Goal: Task Accomplishment & Management: Manage account settings

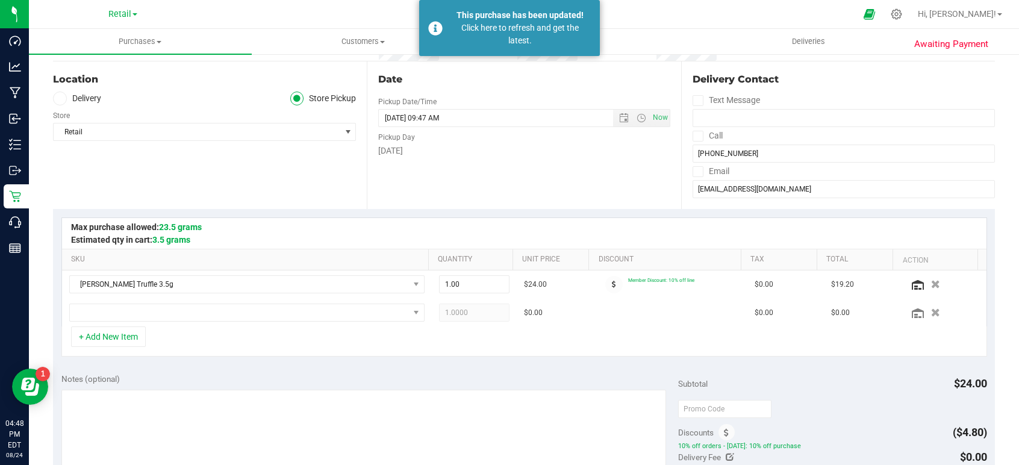
scroll to position [241, 0]
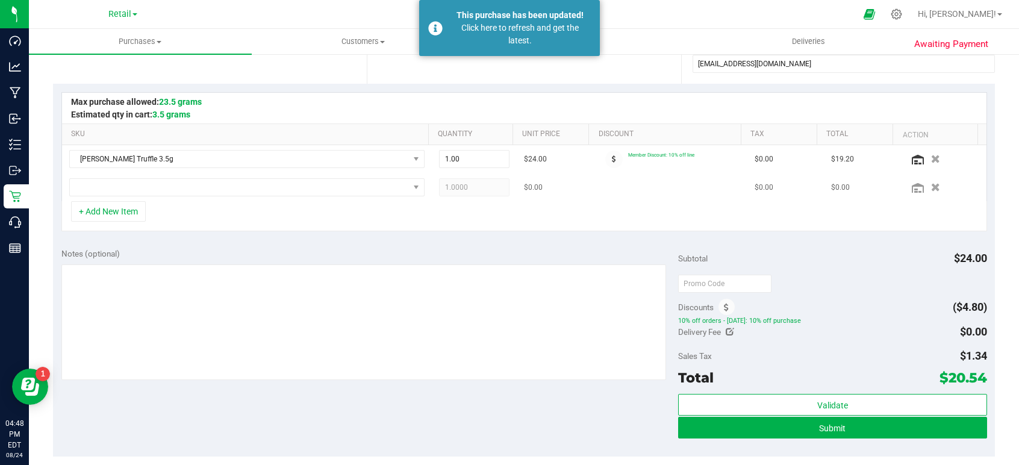
click at [432, 199] on td "1.0000 1" at bounding box center [475, 187] width 86 height 28
click at [270, 202] on div "+ Add New Item" at bounding box center [524, 216] width 926 height 30
click at [789, 425] on button "Submit" at bounding box center [832, 428] width 308 height 22
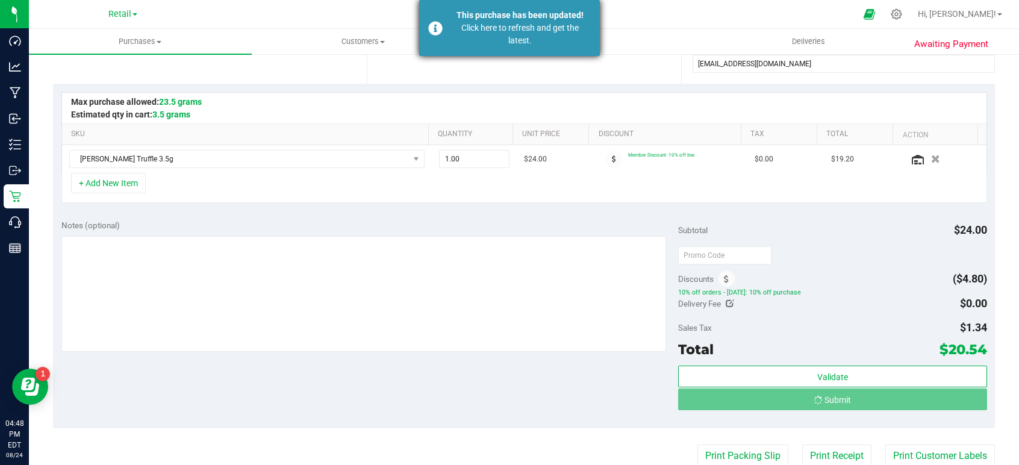
click at [483, 25] on div "Click here to refresh and get the latest." at bounding box center [520, 34] width 142 height 25
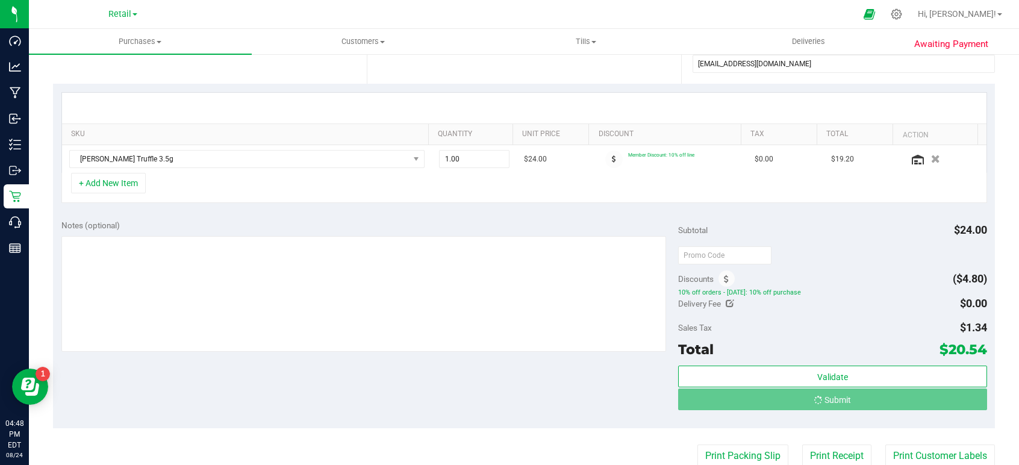
scroll to position [0, 0]
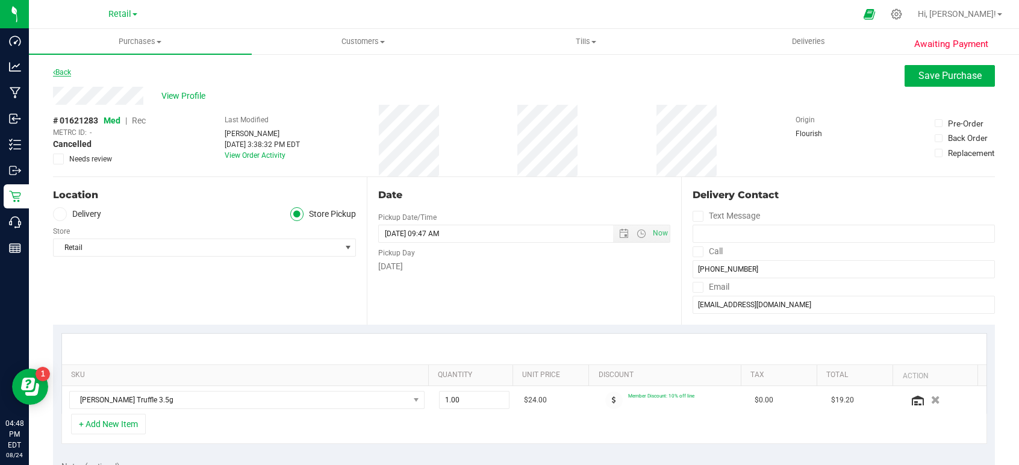
click at [59, 71] on link "Back" at bounding box center [62, 72] width 18 height 8
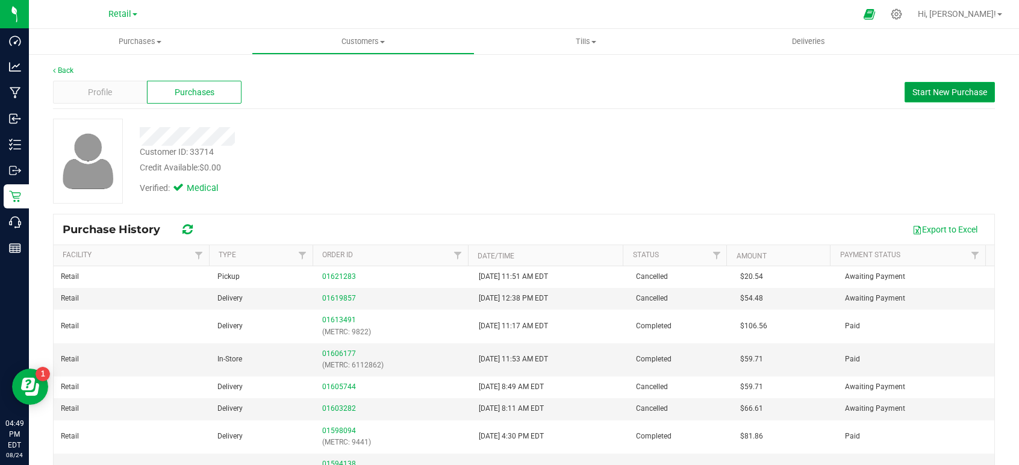
click at [928, 94] on span "Start New Purchase" at bounding box center [949, 92] width 75 height 10
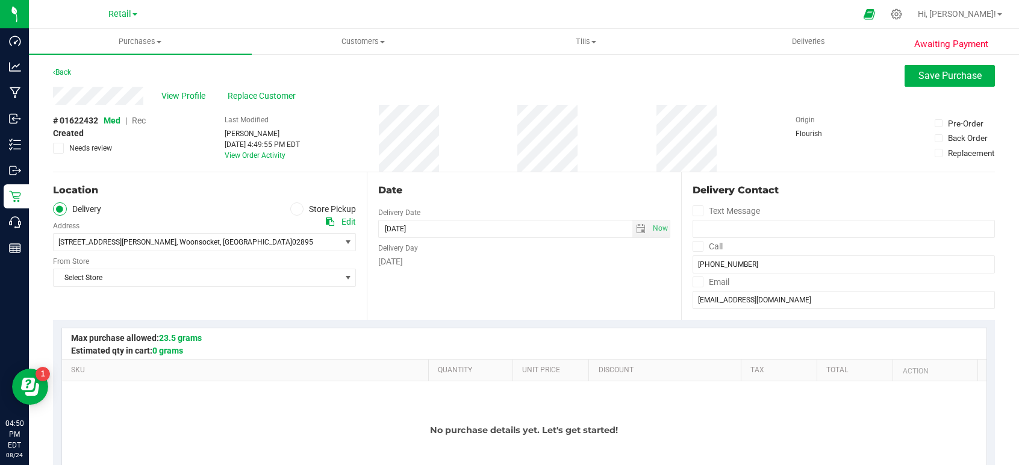
click at [296, 209] on icon at bounding box center [296, 209] width 7 height 0
click at [0, 0] on input "Store Pickup" at bounding box center [0, 0] width 0 height 0
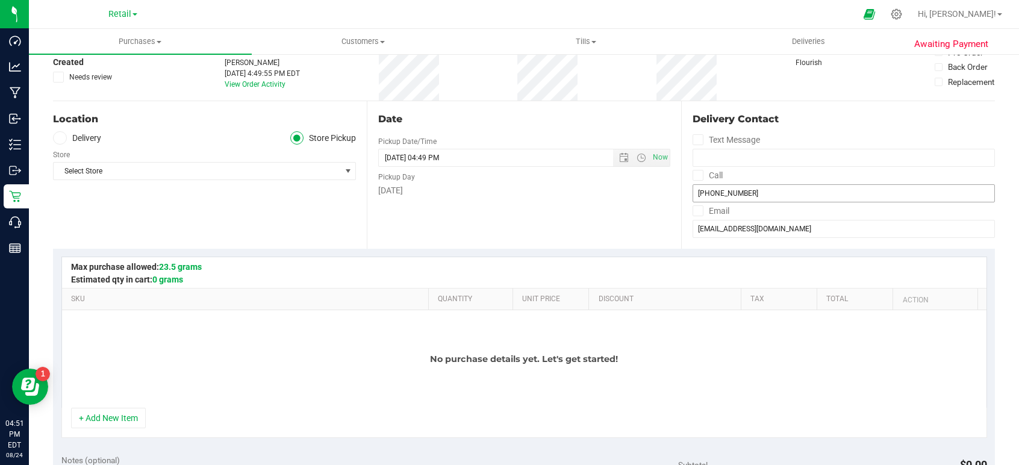
scroll to position [241, 0]
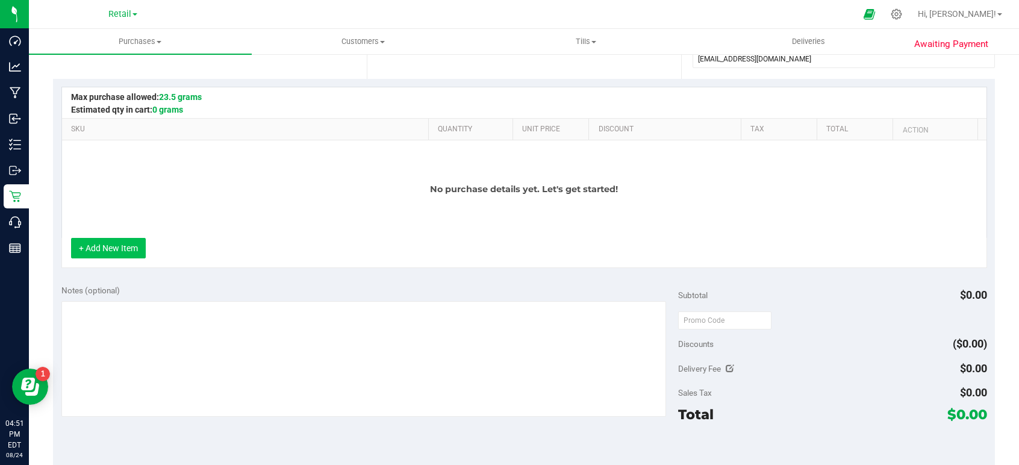
click at [136, 247] on button "+ Add New Item" at bounding box center [108, 248] width 75 height 20
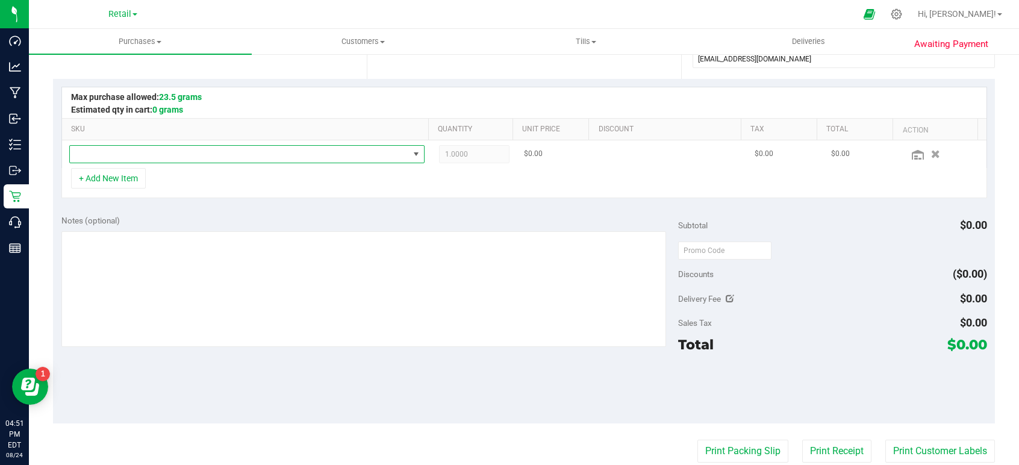
click at [113, 151] on span "NO DATA FOUND" at bounding box center [239, 154] width 339 height 17
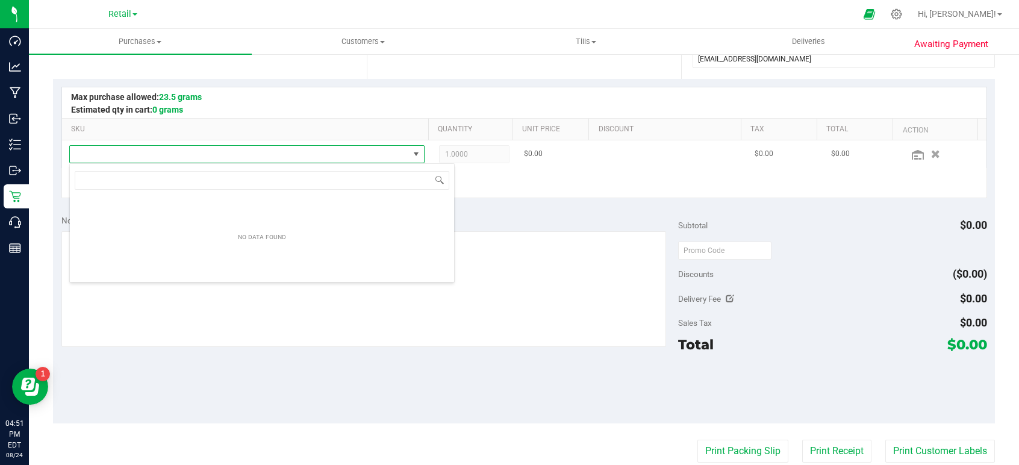
scroll to position [18, 348]
type input "i"
type input "o"
click at [437, 182] on span at bounding box center [440, 180] width 10 height 10
type input "pancake"
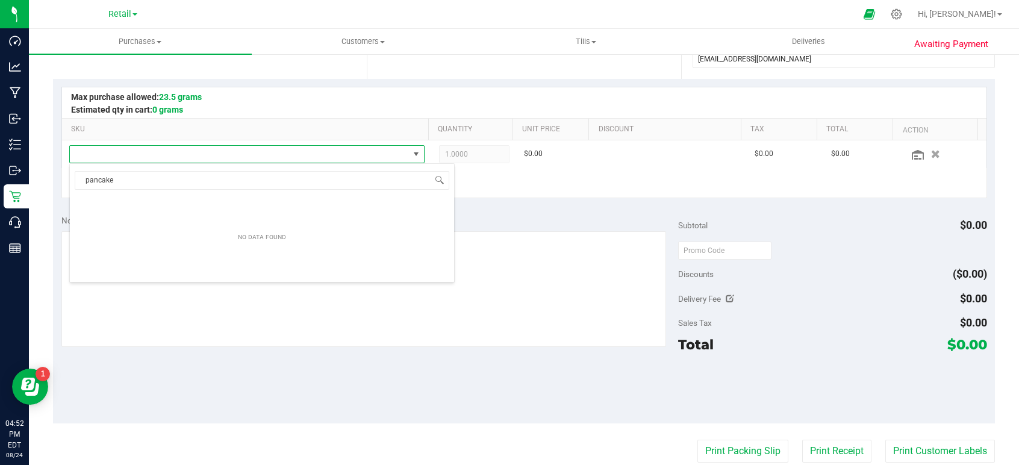
click at [498, 185] on div "+ Add New Item" at bounding box center [524, 183] width 926 height 30
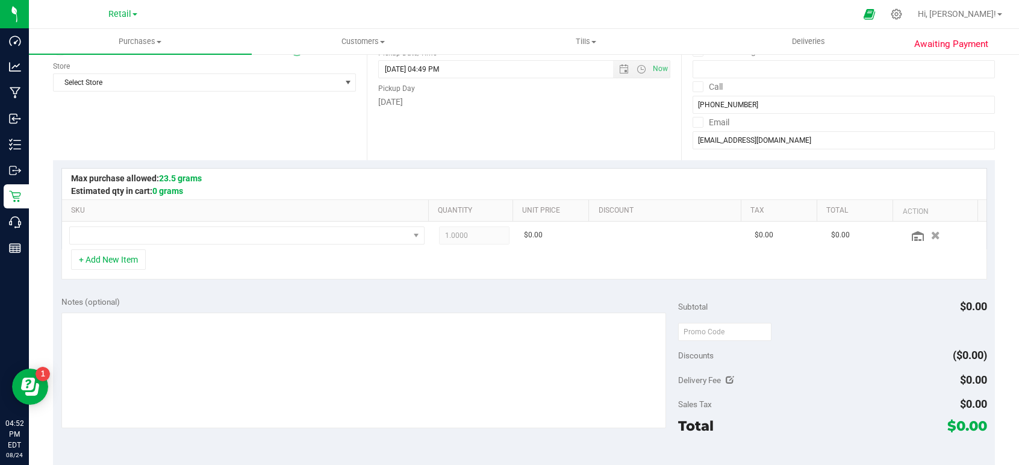
scroll to position [181, 0]
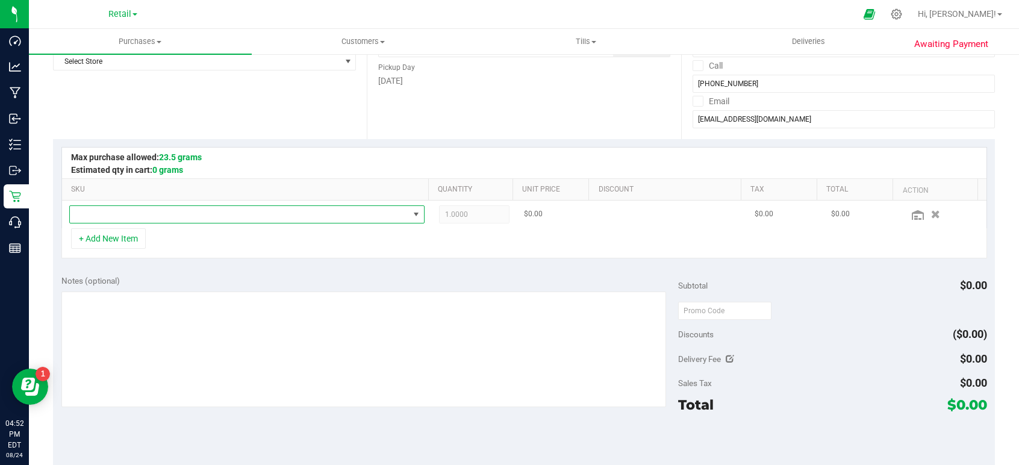
click at [152, 208] on span "NO DATA FOUND" at bounding box center [239, 214] width 339 height 17
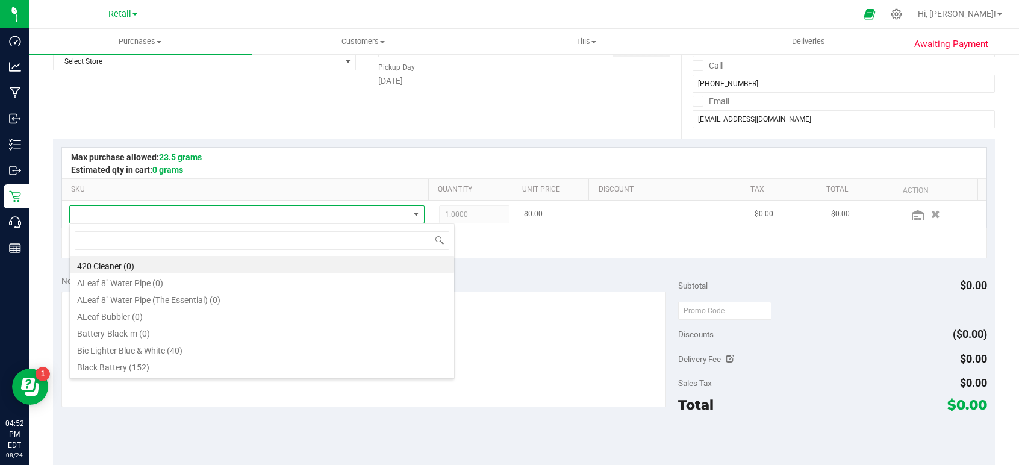
scroll to position [18, 348]
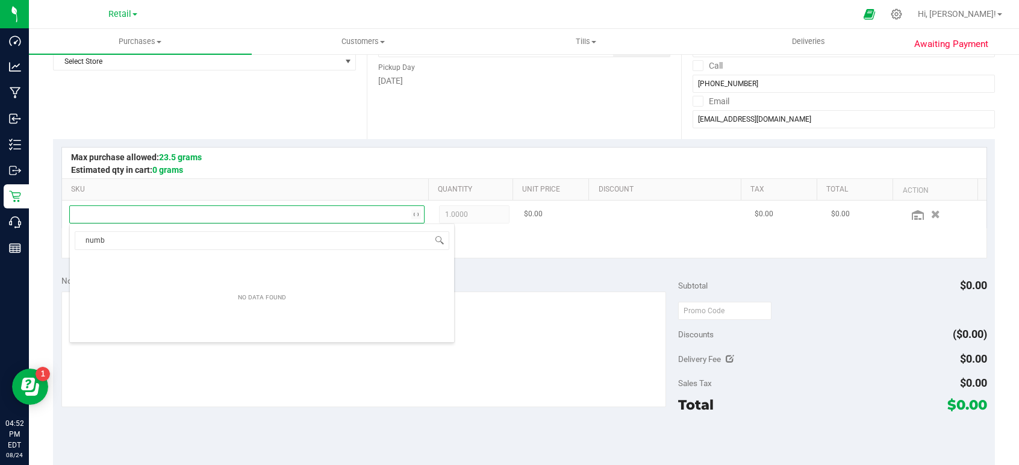
type input "numbs"
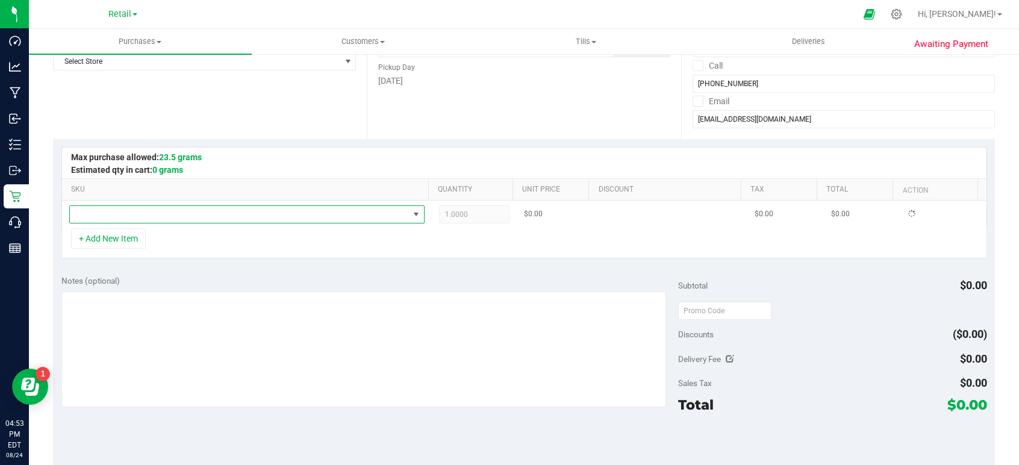
click at [262, 213] on span at bounding box center [239, 214] width 339 height 17
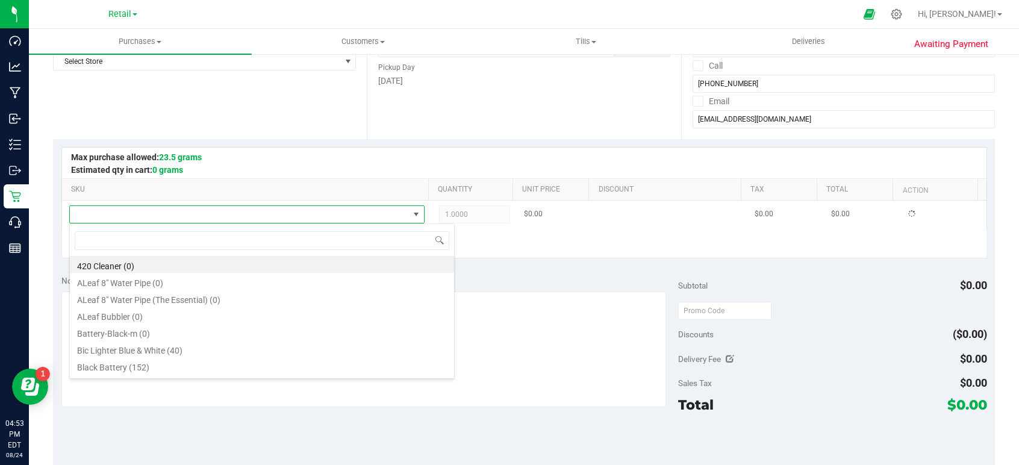
click at [247, 218] on span at bounding box center [239, 214] width 339 height 17
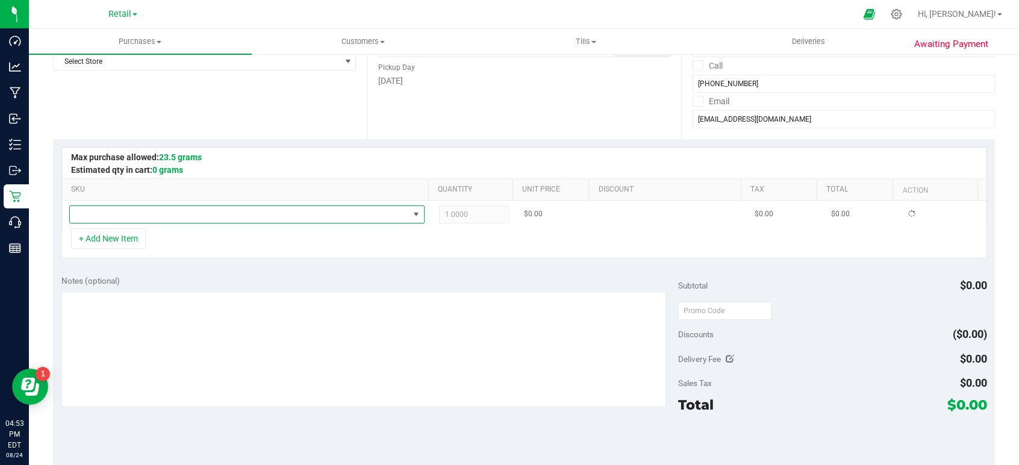
click at [246, 209] on span "NO DATA FOUND" at bounding box center [239, 214] width 339 height 17
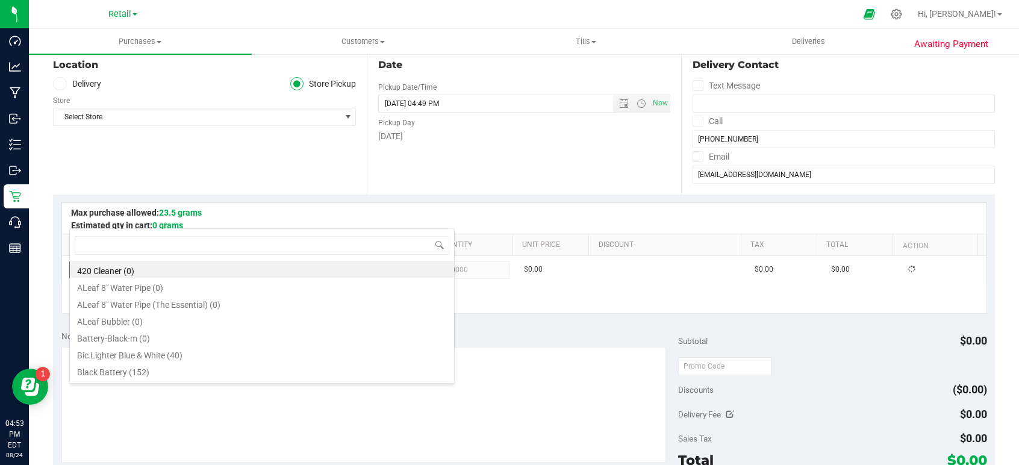
scroll to position [18, 344]
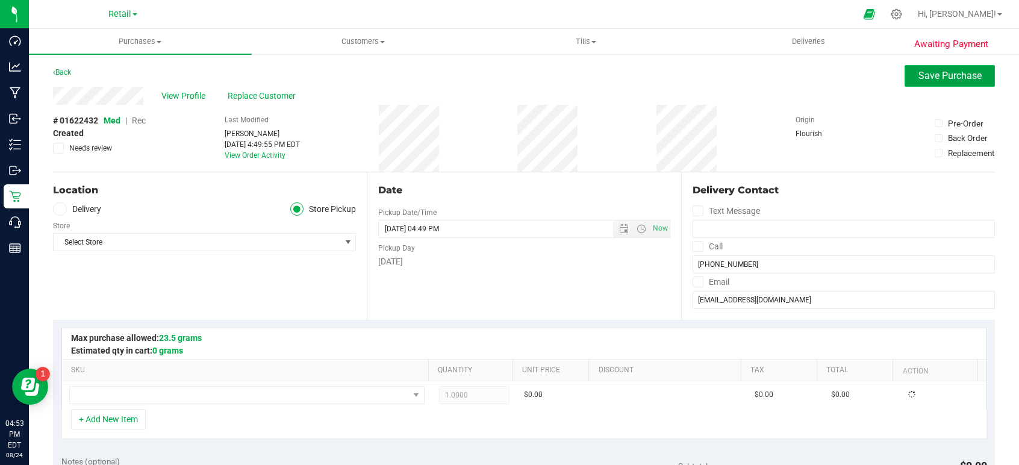
click at [916, 81] on button "Save Purchase" at bounding box center [950, 76] width 90 height 22
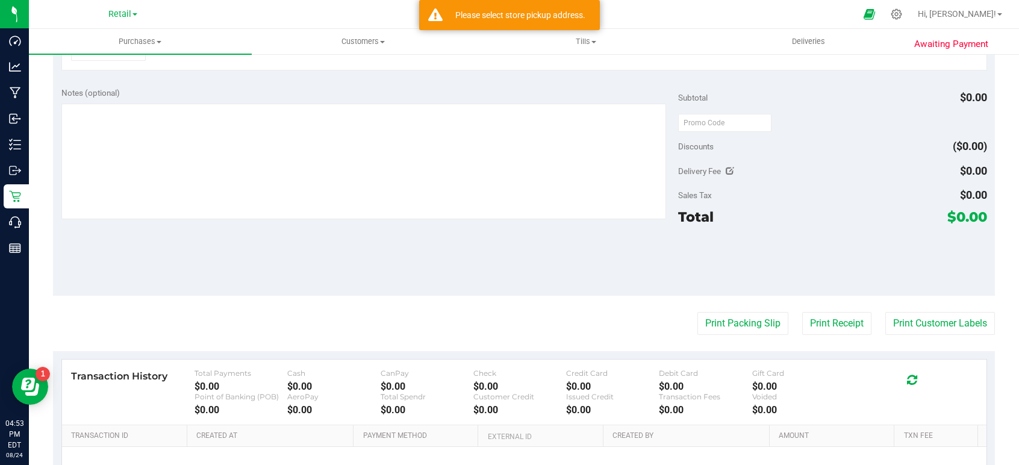
scroll to position [60, 0]
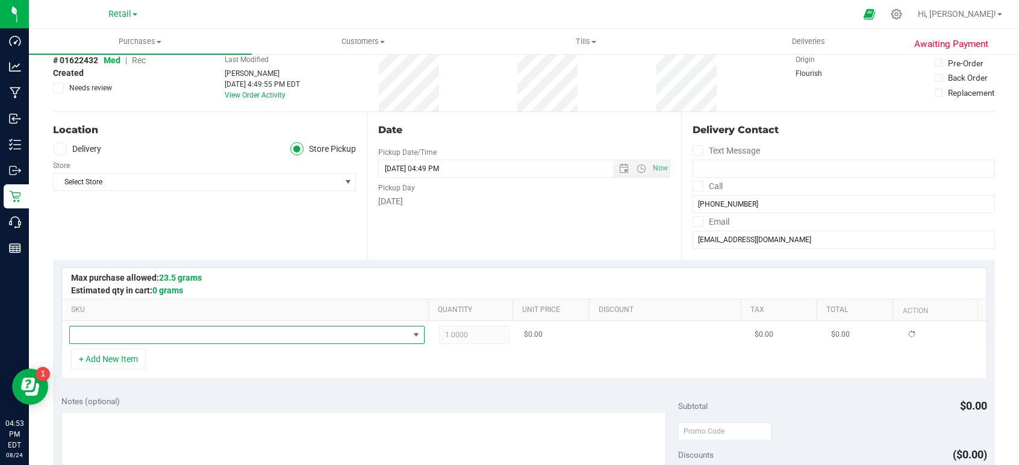
click at [157, 332] on span "NO DATA FOUND" at bounding box center [239, 334] width 339 height 17
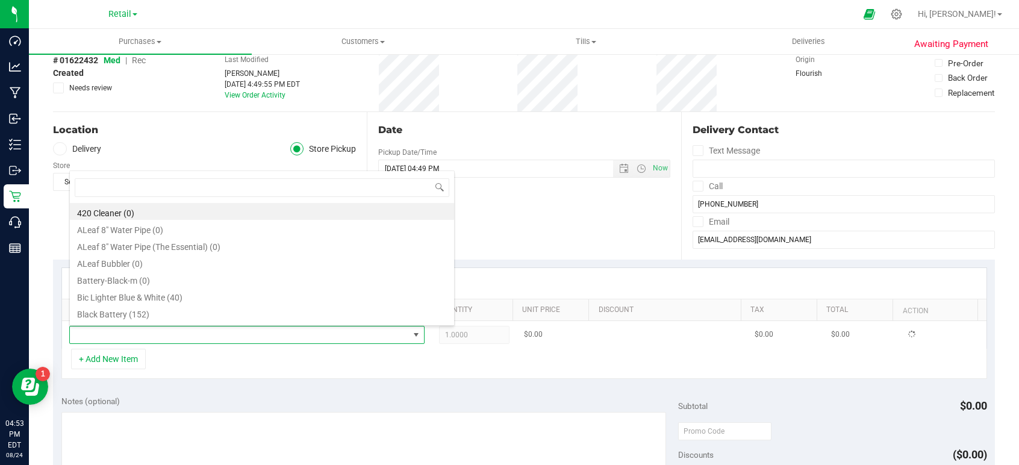
scroll to position [18, 344]
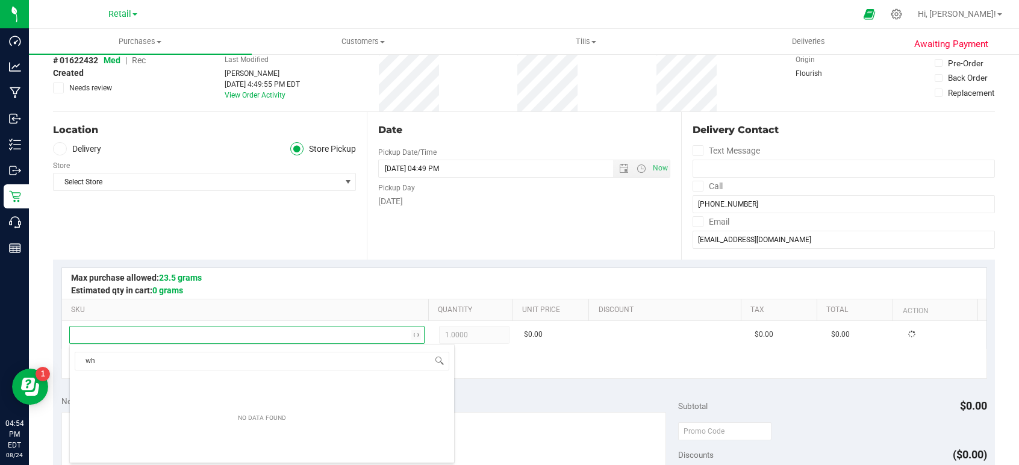
type input "w"
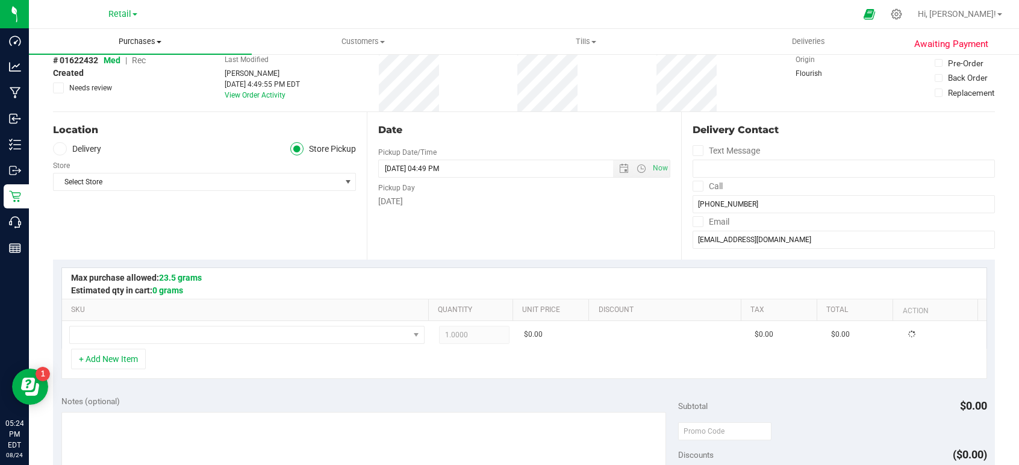
click at [153, 42] on span "Purchases" at bounding box center [140, 41] width 223 height 11
click at [102, 73] on span "Summary of purchases" at bounding box center [90, 72] width 123 height 10
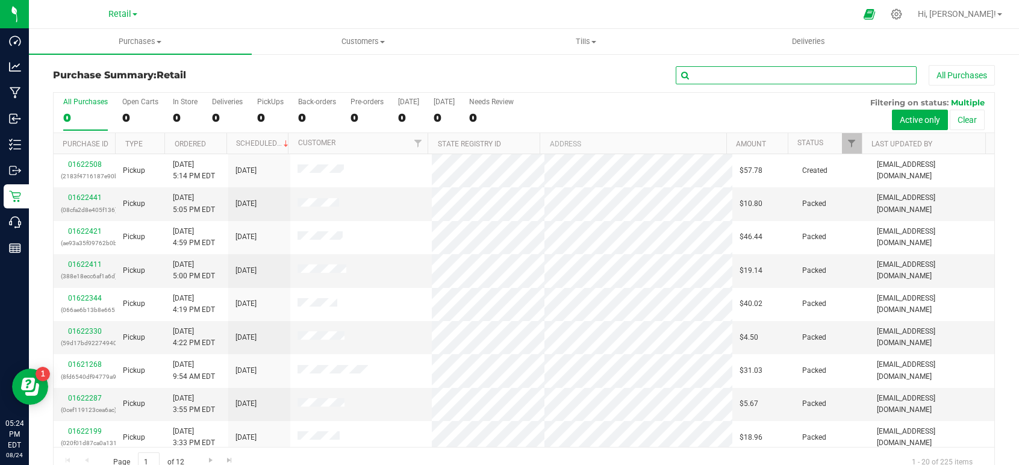
click at [784, 74] on input "text" at bounding box center [796, 75] width 241 height 18
paste input "[PERSON_NAME]"
type input "[PERSON_NAME]"
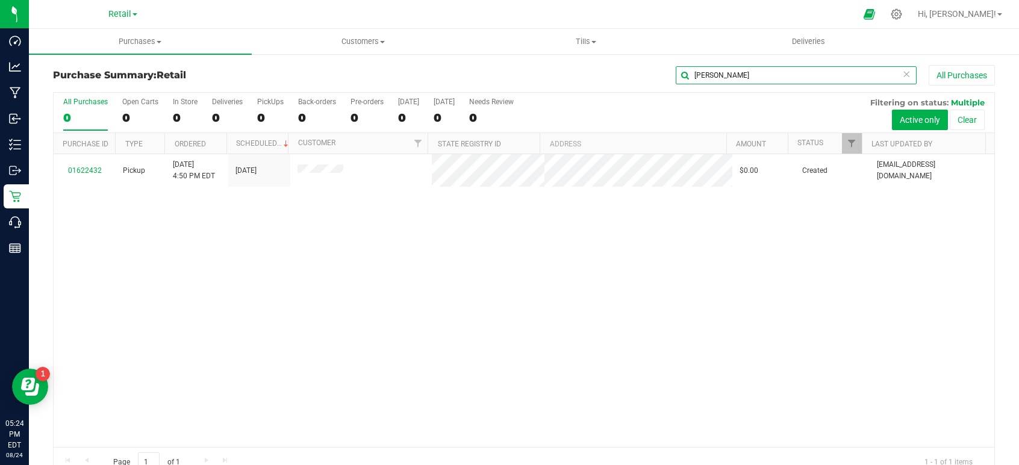
drag, startPoint x: 763, startPoint y: 72, endPoint x: 489, endPoint y: 67, distance: 274.1
click at [492, 70] on div "[PERSON_NAME] All Purchases" at bounding box center [681, 75] width 628 height 20
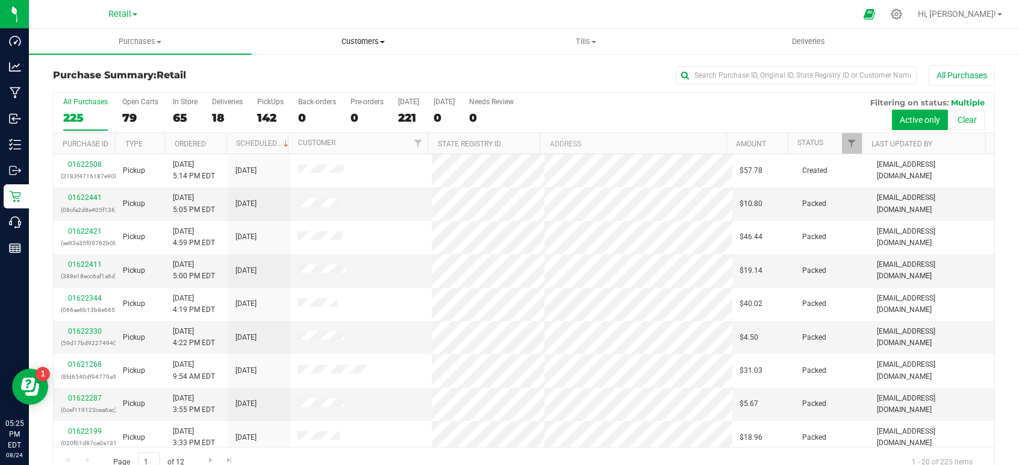
click at [388, 47] on uib-tab-heading "Customers All customers Add a new customer All physicians" at bounding box center [363, 42] width 222 height 24
click at [314, 68] on span "All customers" at bounding box center [295, 72] width 87 height 10
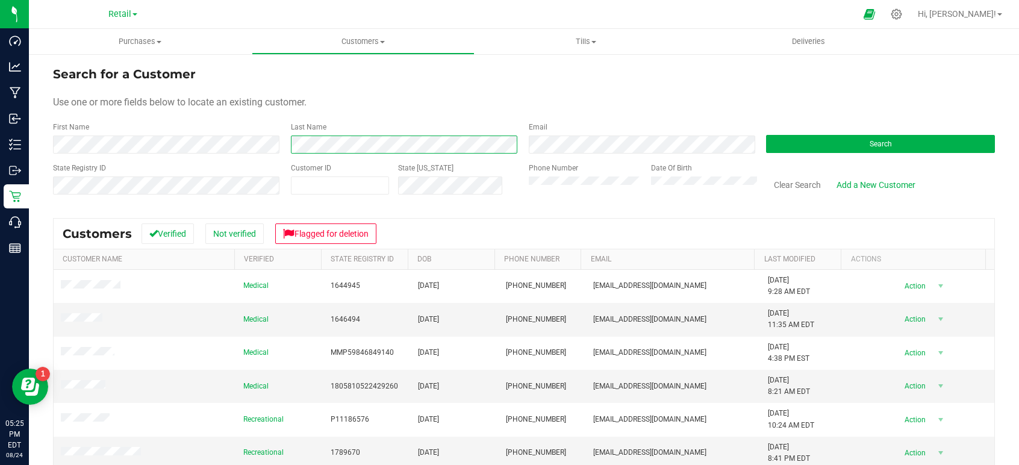
click at [287, 143] on div "Last Name" at bounding box center [401, 138] width 238 height 32
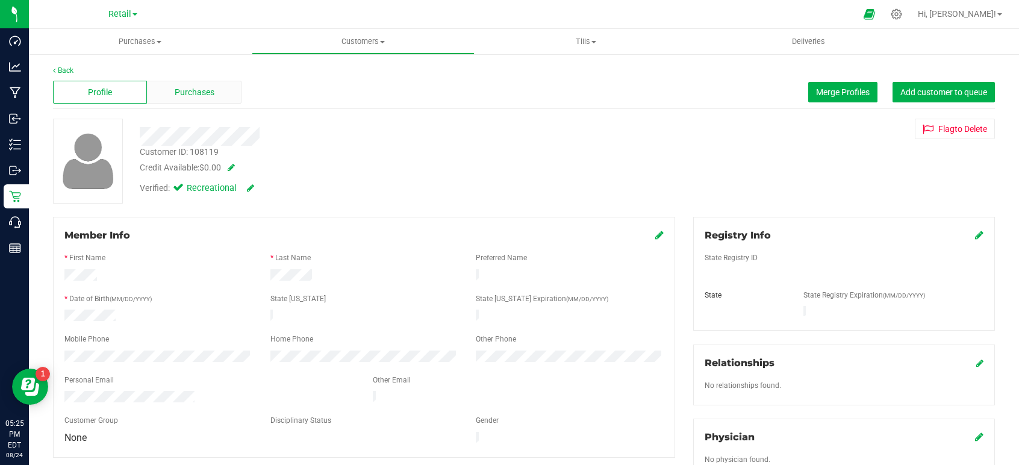
click at [204, 85] on div "Purchases" at bounding box center [194, 92] width 94 height 23
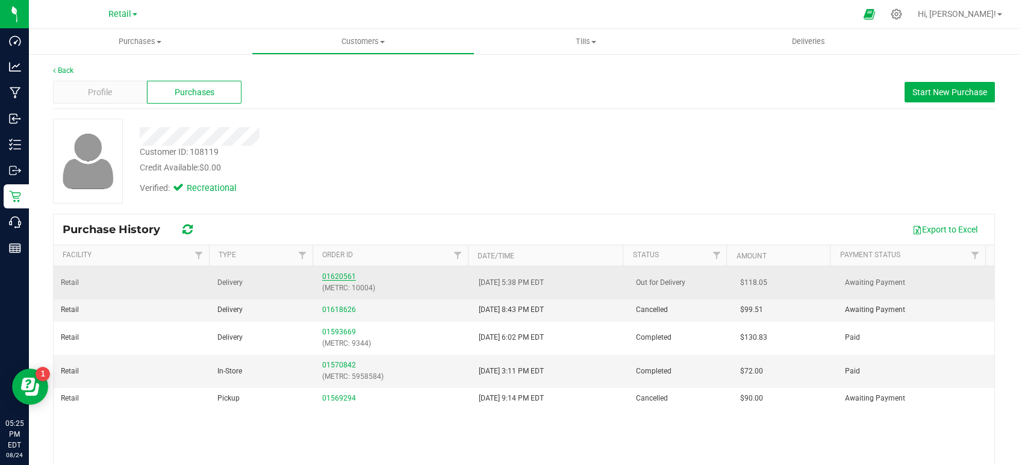
click at [345, 276] on link "01620561" at bounding box center [339, 276] width 34 height 8
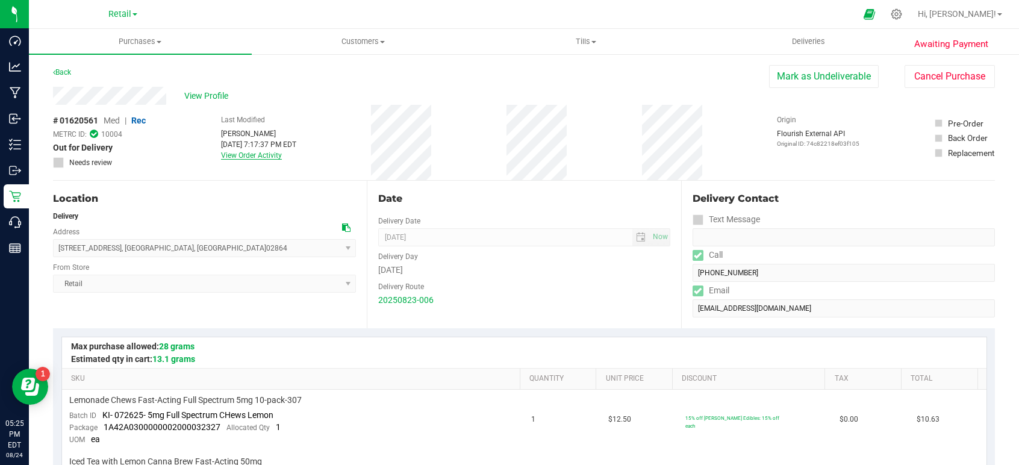
click at [270, 157] on link "View Order Activity" at bounding box center [251, 155] width 61 height 8
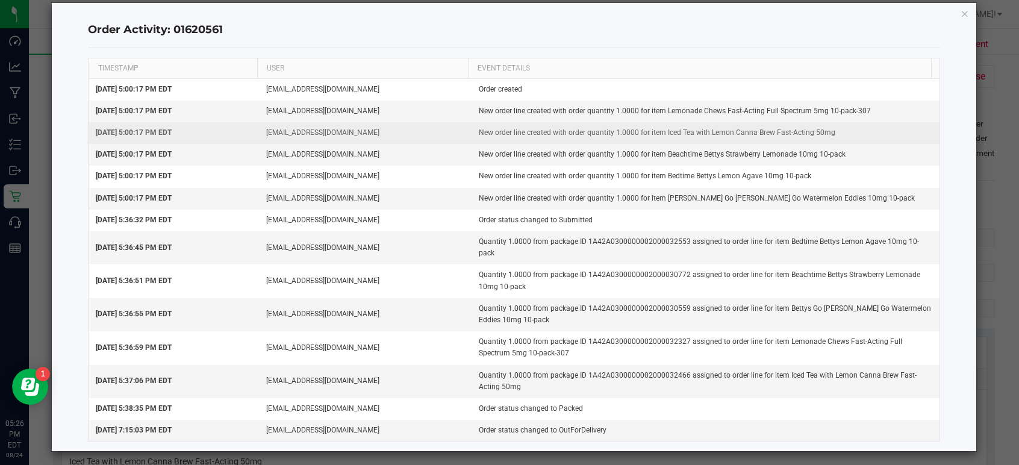
scroll to position [20, 0]
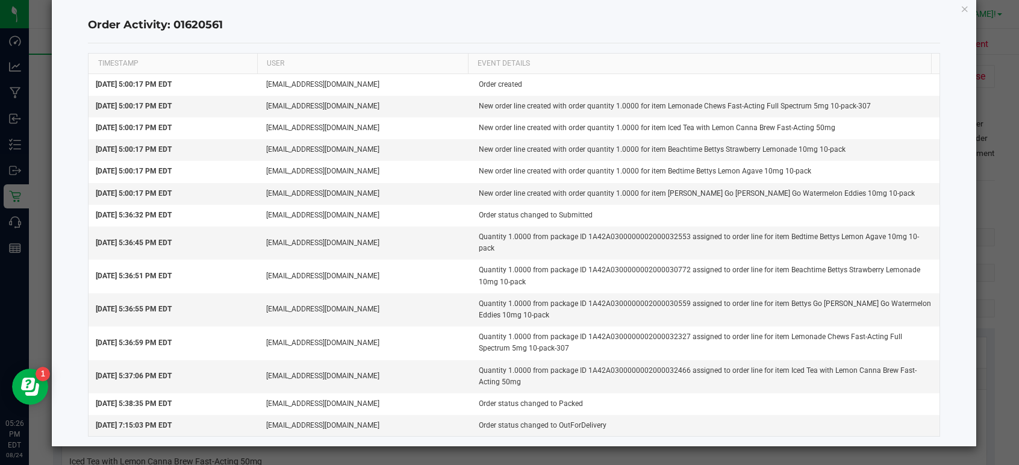
click at [961, 12] on icon "button" at bounding box center [965, 8] width 8 height 14
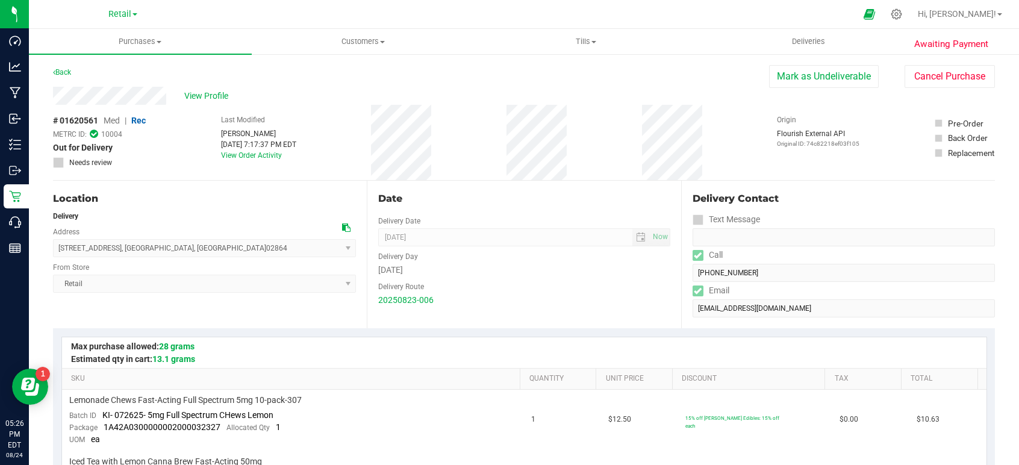
drag, startPoint x: 167, startPoint y: 97, endPoint x: 49, endPoint y: 96, distance: 118.6
click at [208, 98] on span "View Profile" at bounding box center [208, 96] width 48 height 13
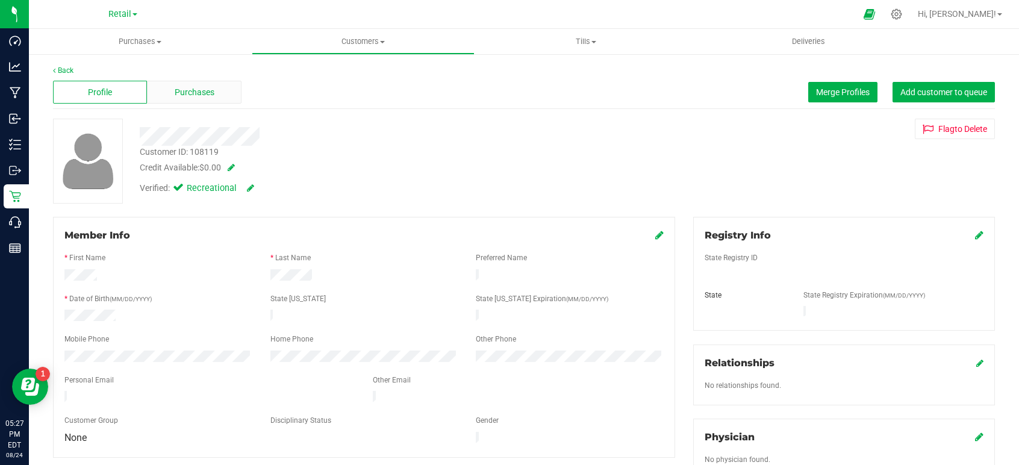
click at [201, 86] on span "Purchases" at bounding box center [195, 92] width 40 height 13
